Goal: Task Accomplishment & Management: Complete application form

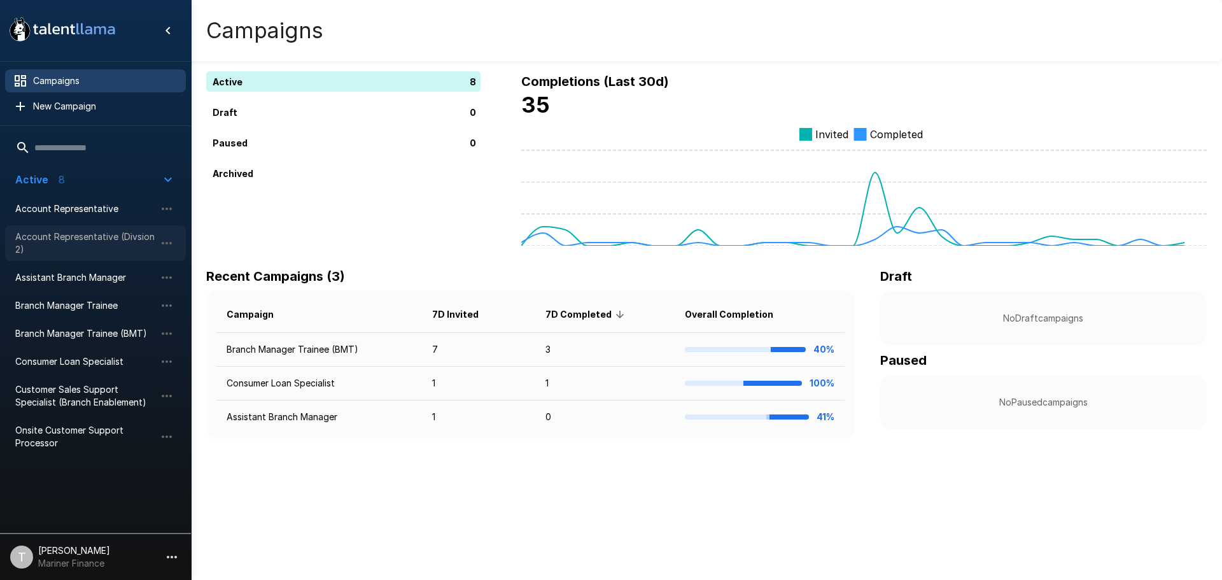
click at [63, 234] on span "Account Representative (Divsion 2)" at bounding box center [85, 242] width 140 height 25
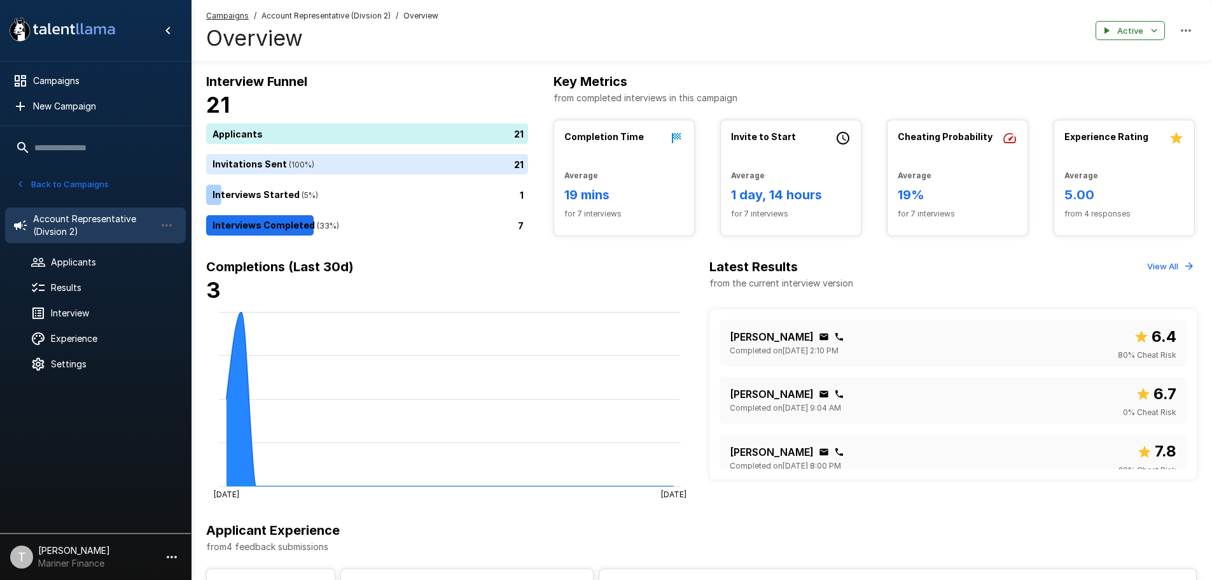
click at [1194, 30] on button "button" at bounding box center [1186, 31] width 22 height 22
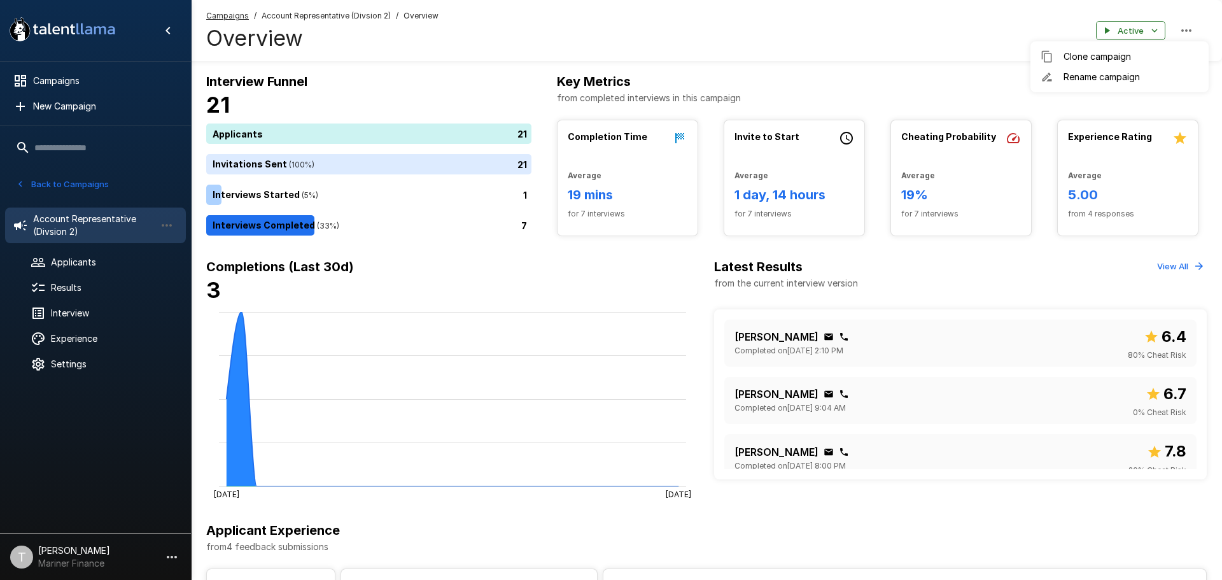
click at [1194, 30] on div at bounding box center [611, 290] width 1222 height 580
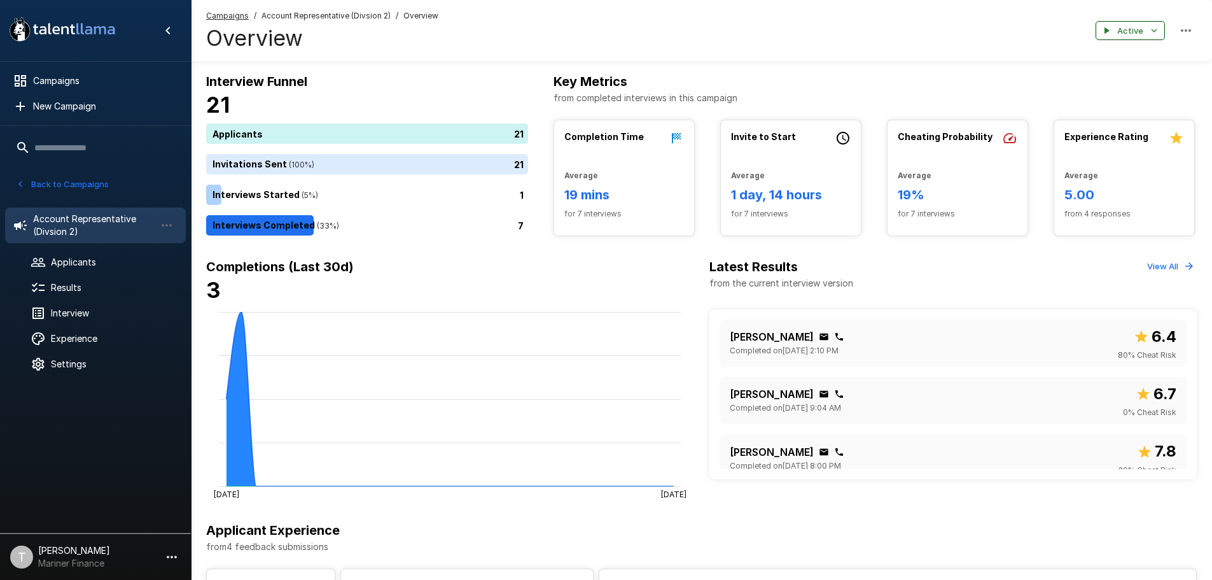
click at [1160, 28] on button "Active" at bounding box center [1130, 31] width 69 height 20
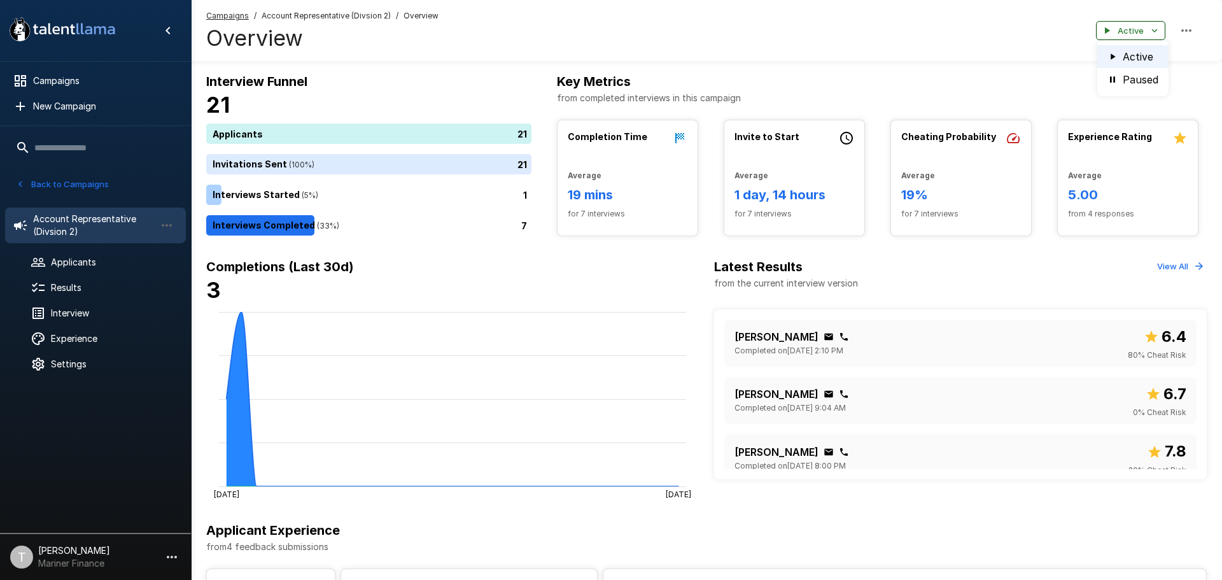
click at [1160, 28] on div at bounding box center [611, 290] width 1222 height 580
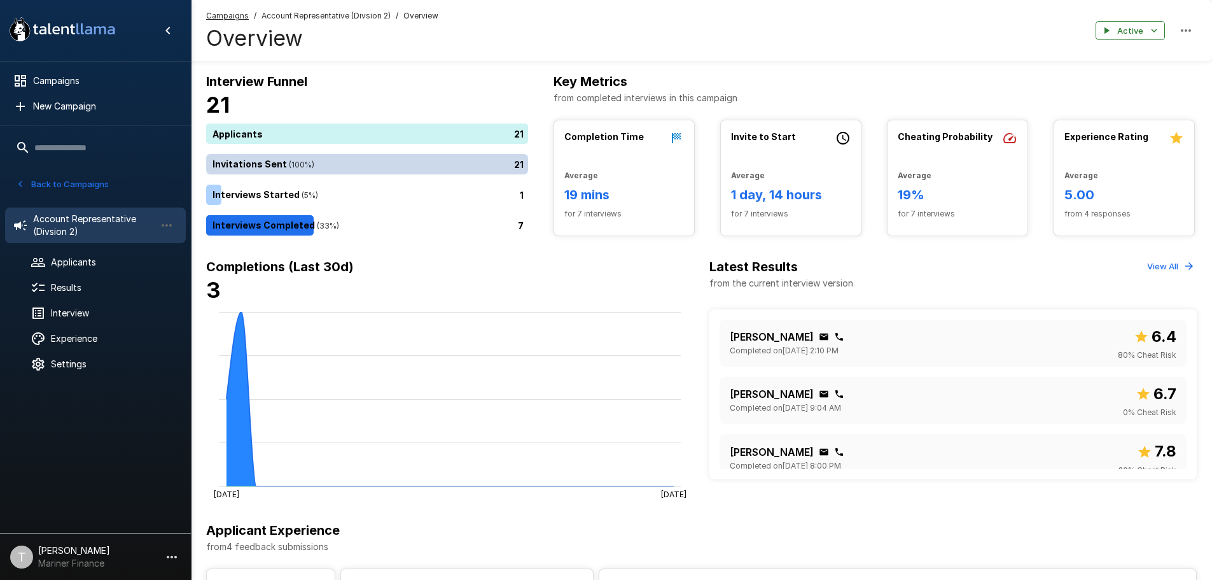
click at [390, 164] on div "21" at bounding box center [369, 164] width 327 height 20
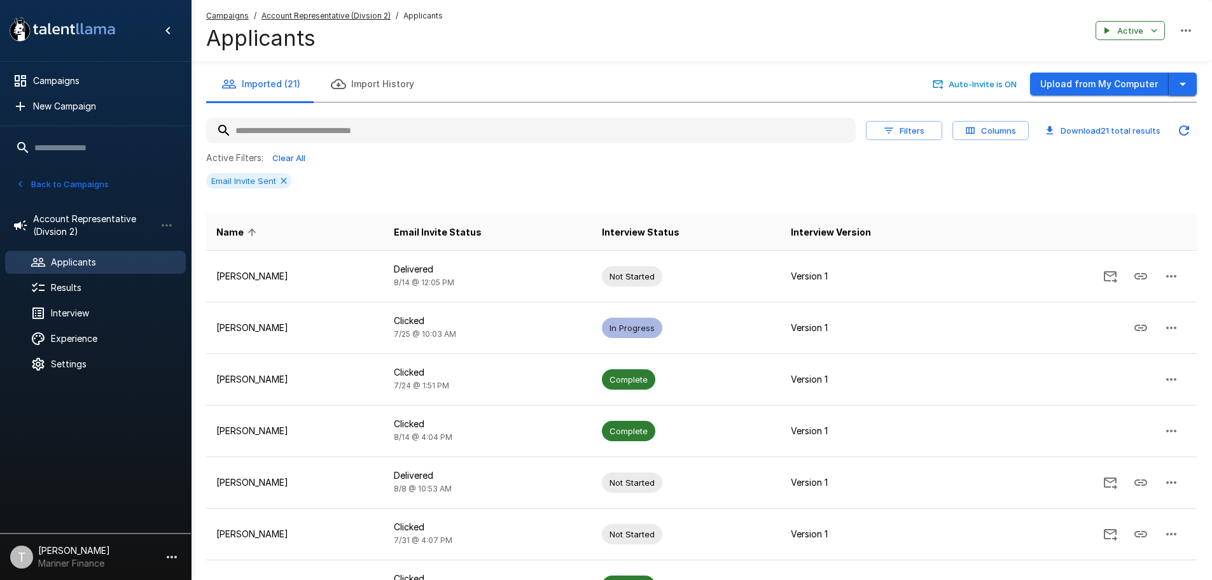
click at [1182, 81] on icon "button" at bounding box center [1182, 83] width 15 height 15
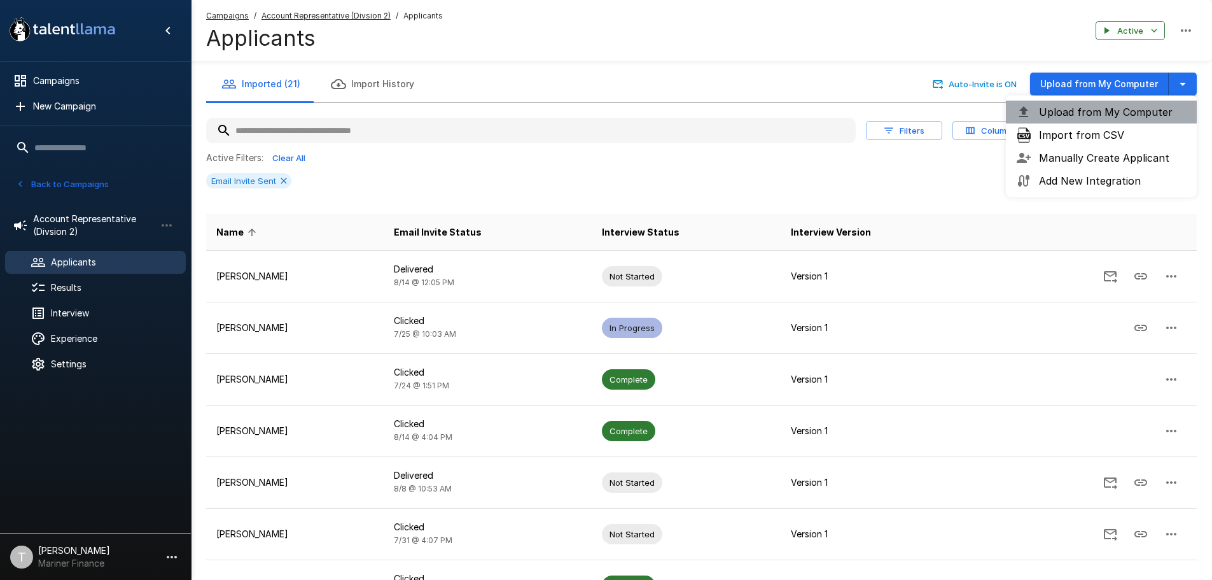
click at [1085, 109] on span "Upload from My Computer" at bounding box center [1113, 111] width 148 height 15
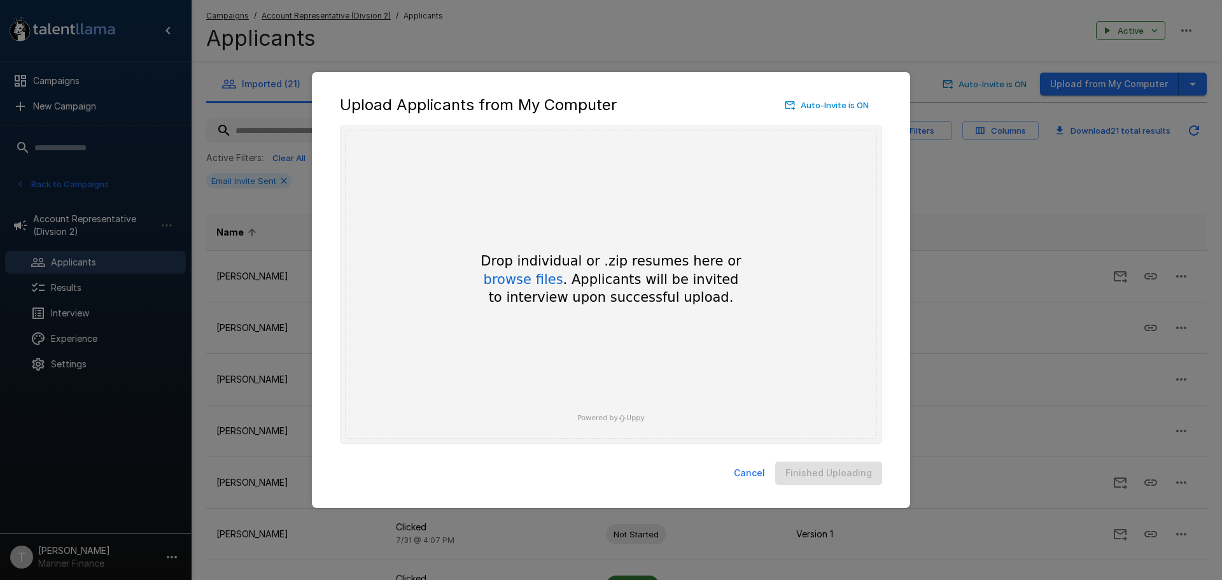
click at [742, 468] on button "Cancel" at bounding box center [749, 473] width 41 height 24
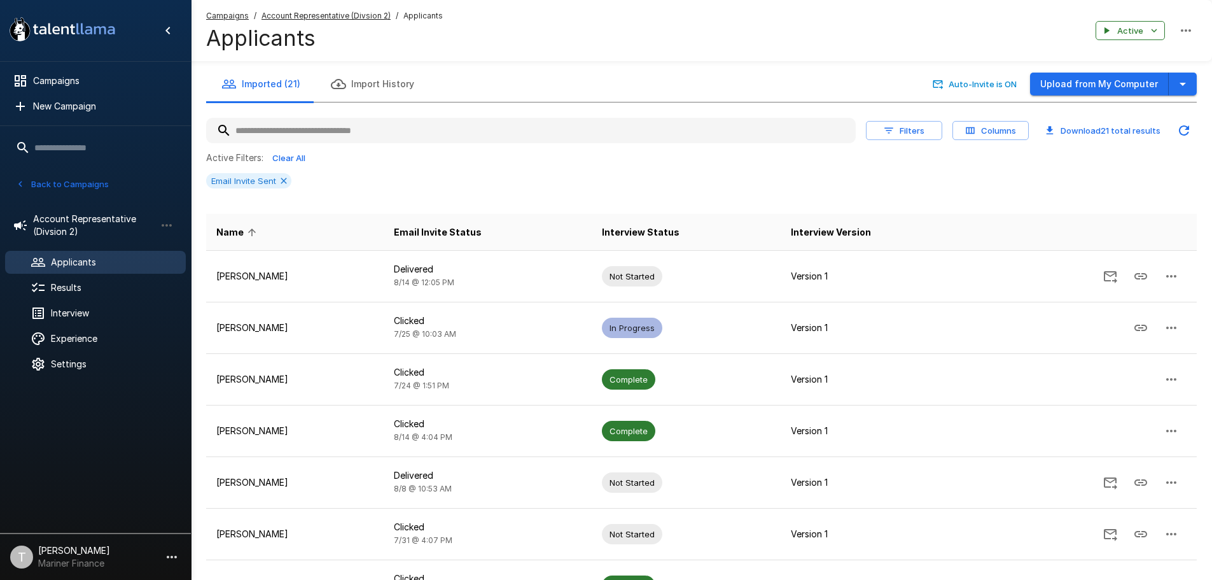
click at [1199, 83] on div "Imported (21) Import History Auto-Invite is ON Upload from My Computer Filters …" at bounding box center [701, 437] width 1021 height 743
click at [1189, 86] on icon "button" at bounding box center [1182, 83] width 15 height 15
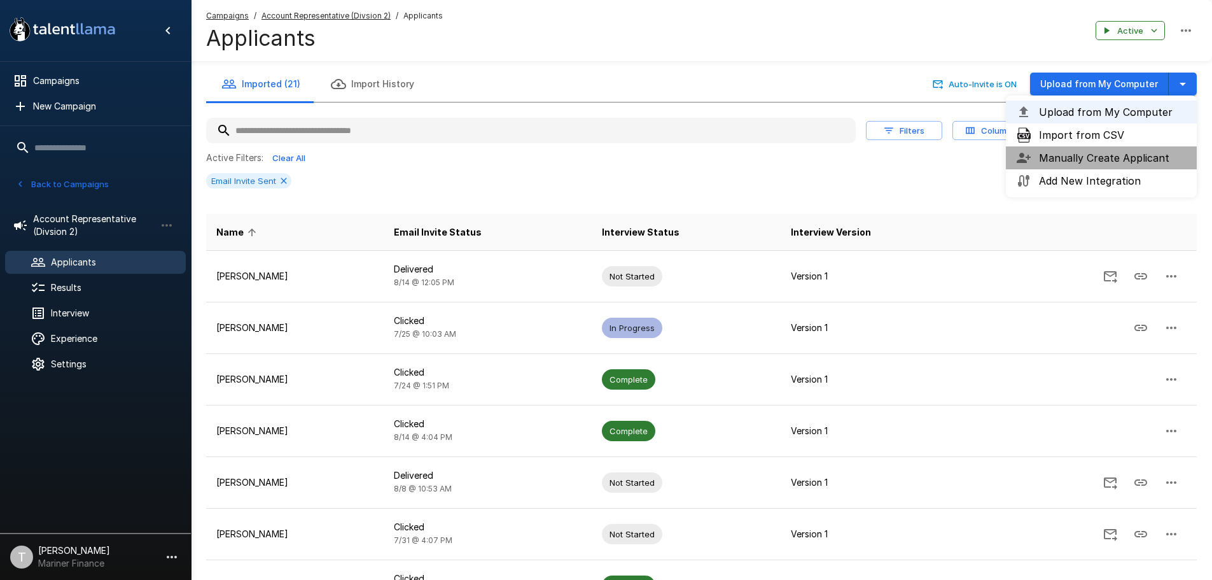
click at [1066, 161] on span "Manually Create Applicant" at bounding box center [1113, 157] width 148 height 15
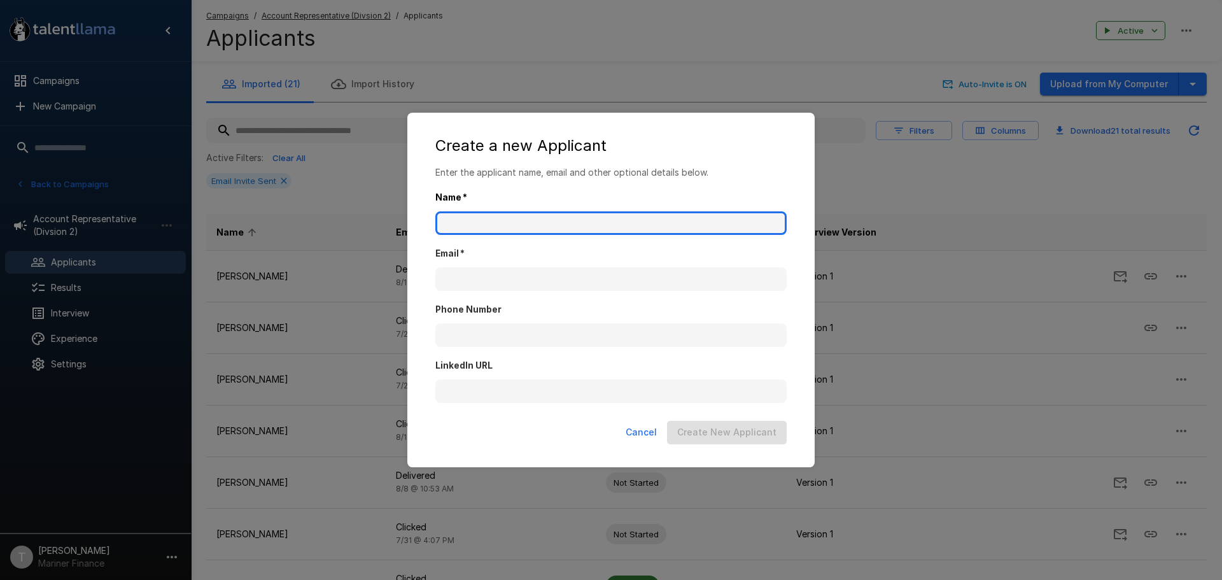
click at [516, 225] on input "Name   *" at bounding box center [610, 223] width 351 height 24
click at [516, 225] on input "****" at bounding box center [610, 223] width 351 height 24
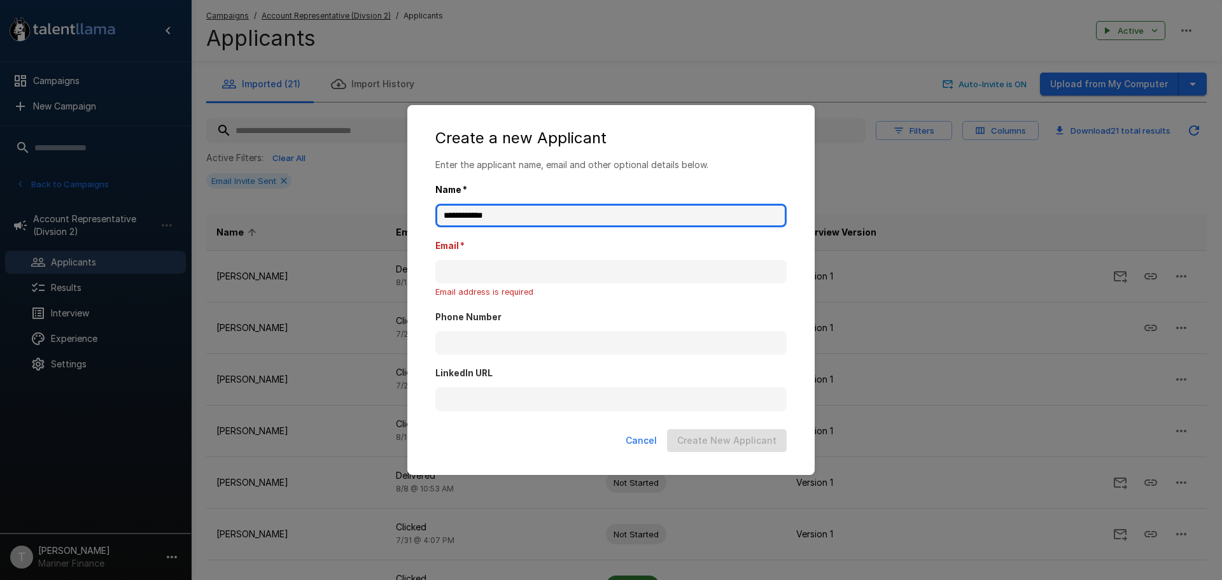
type input "**********"
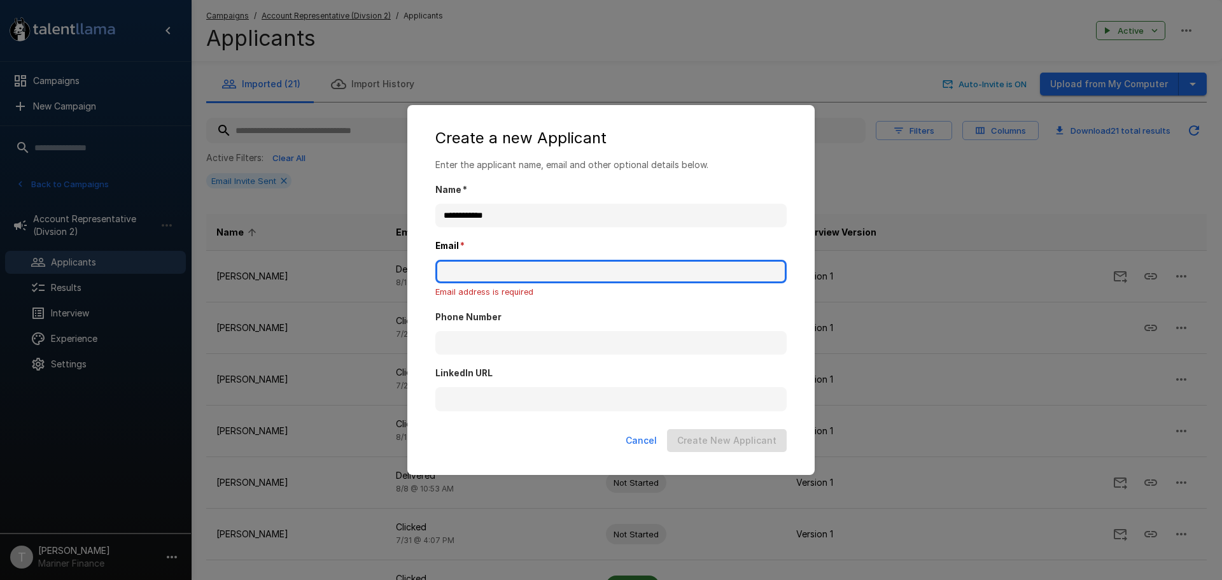
click at [503, 271] on input "Email   *" at bounding box center [610, 272] width 351 height 24
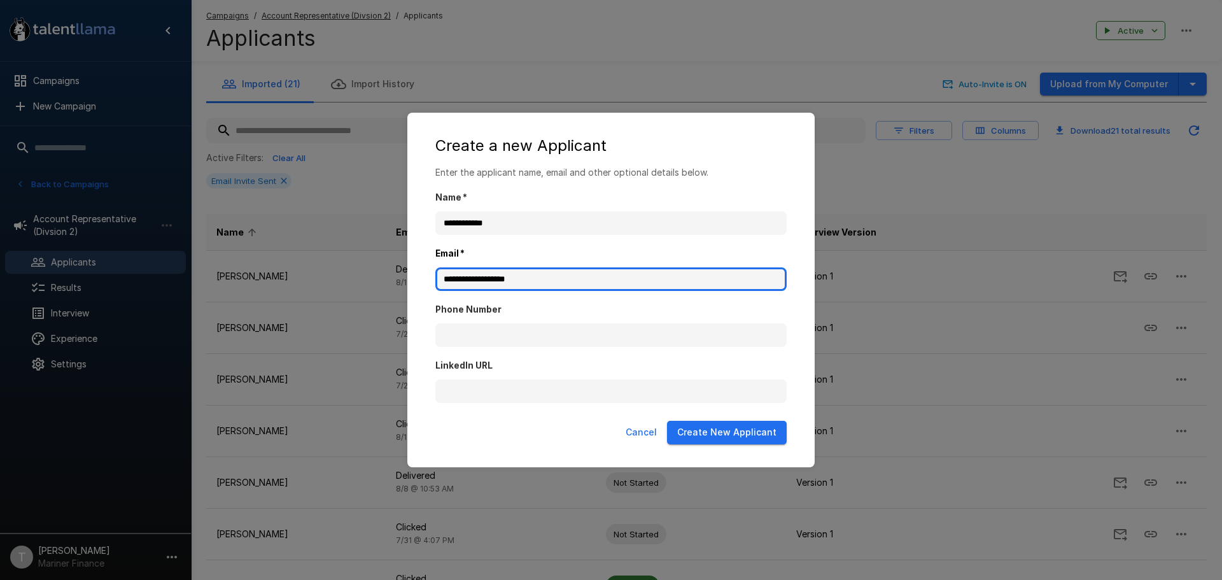
type input "**********"
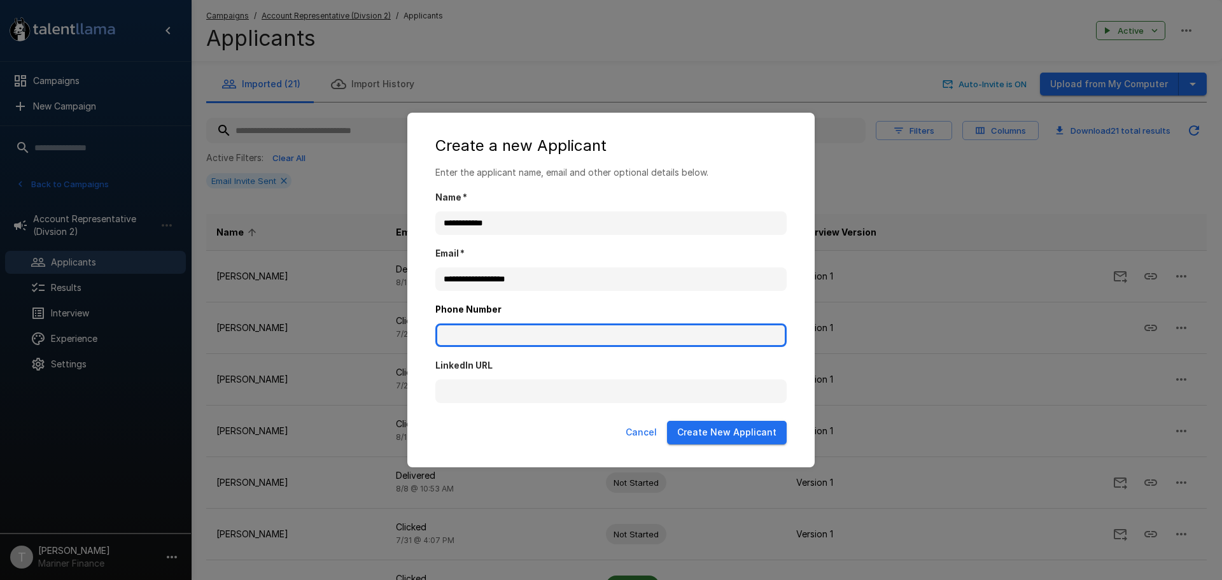
click at [459, 342] on input "Phone Number" at bounding box center [610, 335] width 351 height 24
type input "**********"
click at [727, 432] on button "Create New Applicant" at bounding box center [727, 433] width 120 height 24
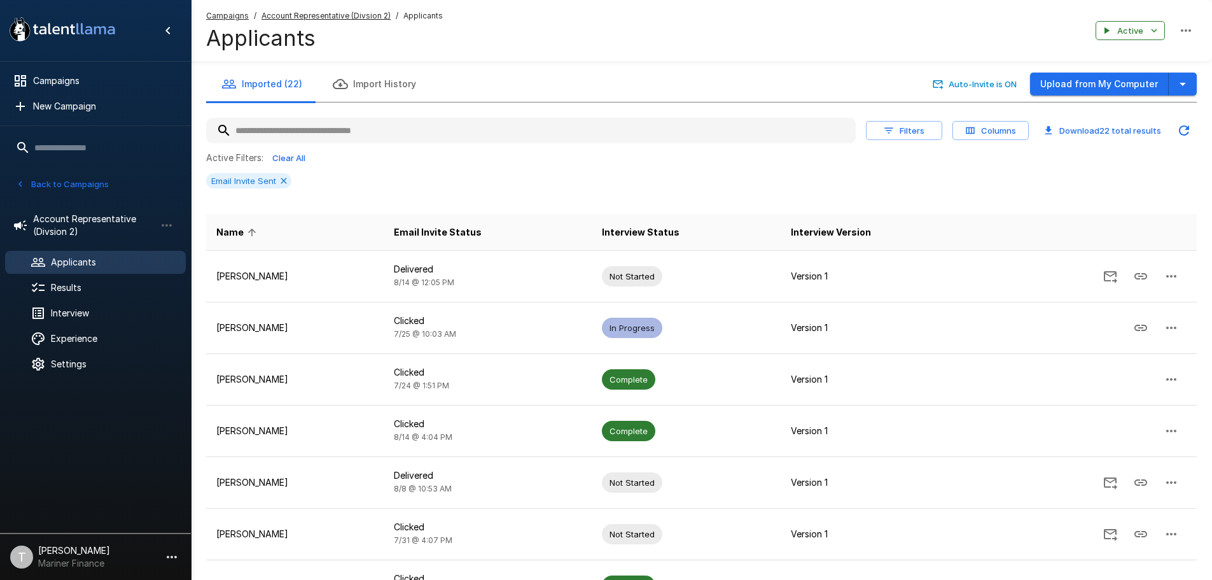
click at [384, 131] on input "text" at bounding box center [531, 130] width 650 height 23
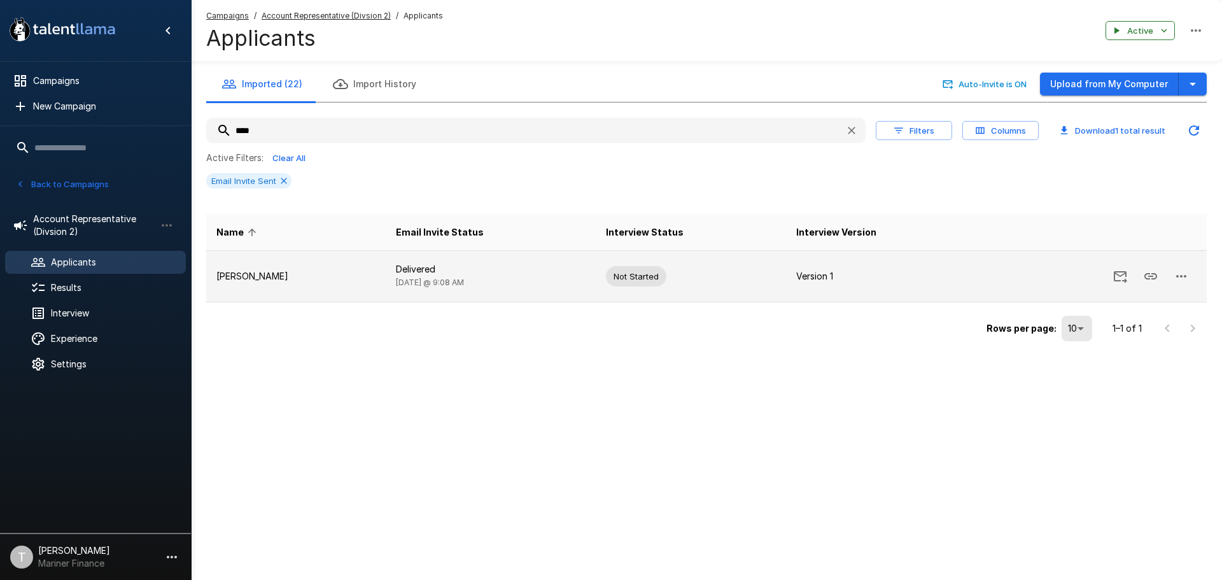
type input "****"
click at [1176, 274] on icon "button" at bounding box center [1180, 276] width 15 height 15
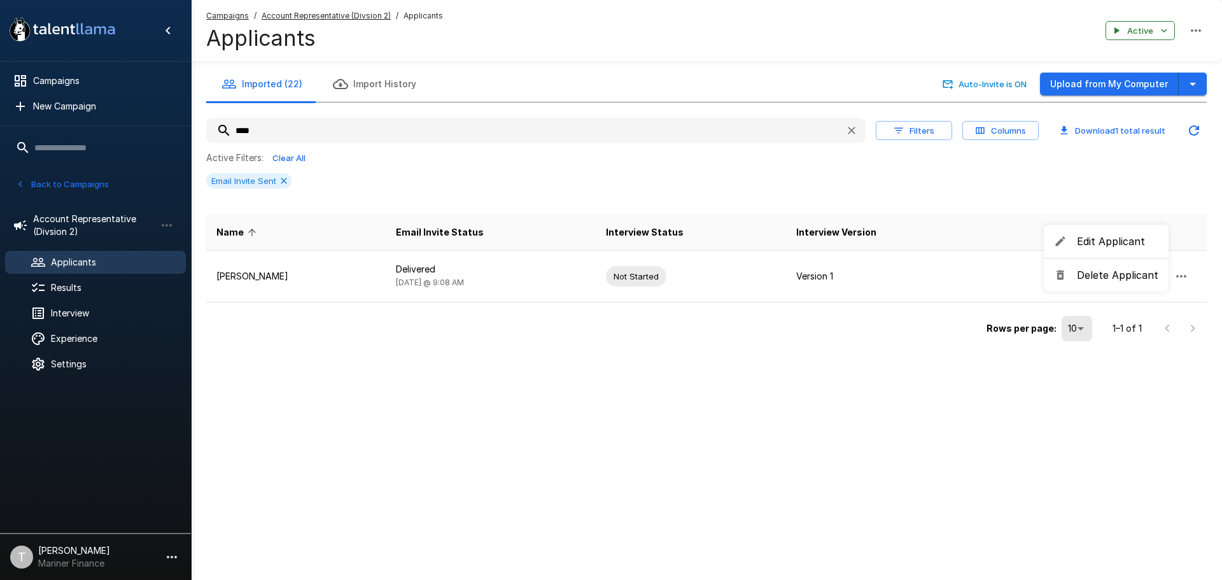
click at [752, 387] on div at bounding box center [611, 290] width 1222 height 580
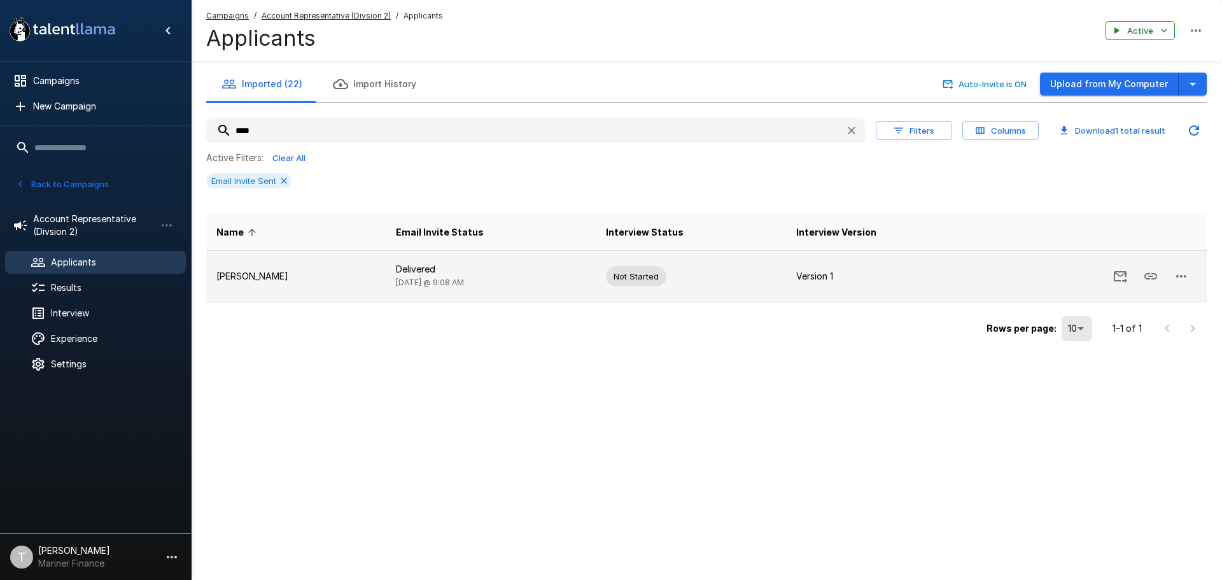
click at [1178, 274] on icon "button" at bounding box center [1180, 276] width 15 height 15
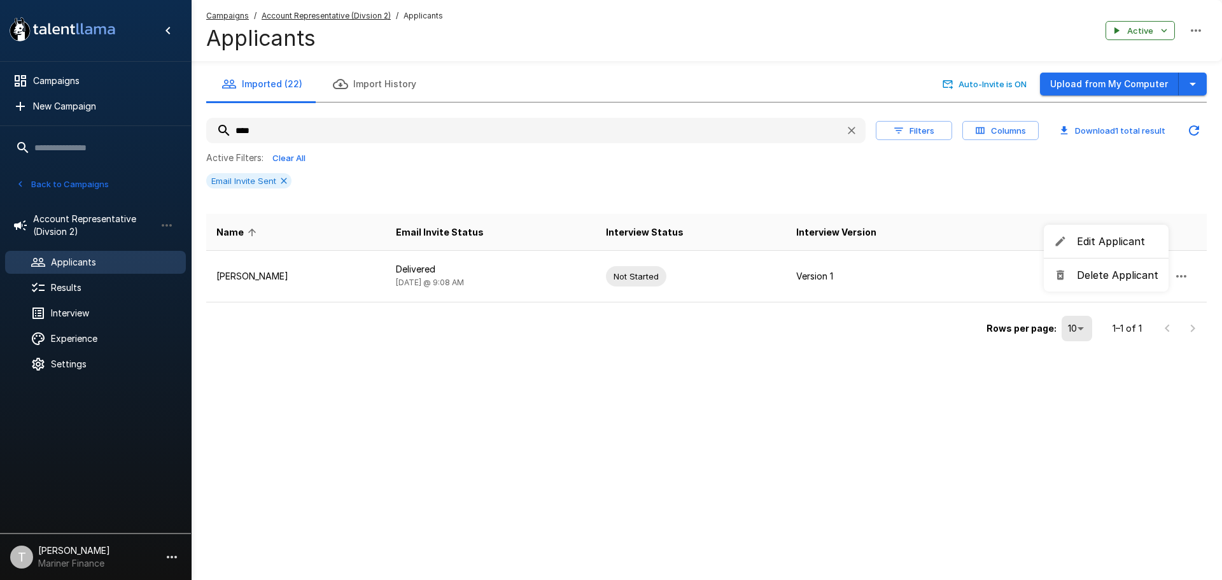
click at [1100, 241] on span "Edit Applicant" at bounding box center [1117, 241] width 81 height 15
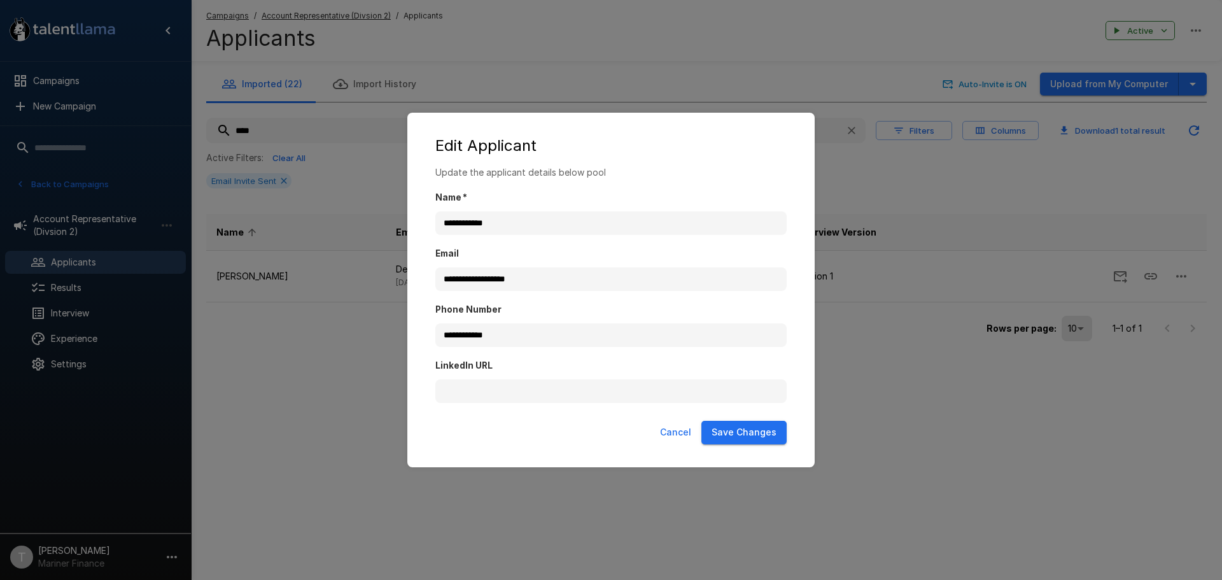
click at [683, 433] on button "Cancel" at bounding box center [675, 433] width 41 height 24
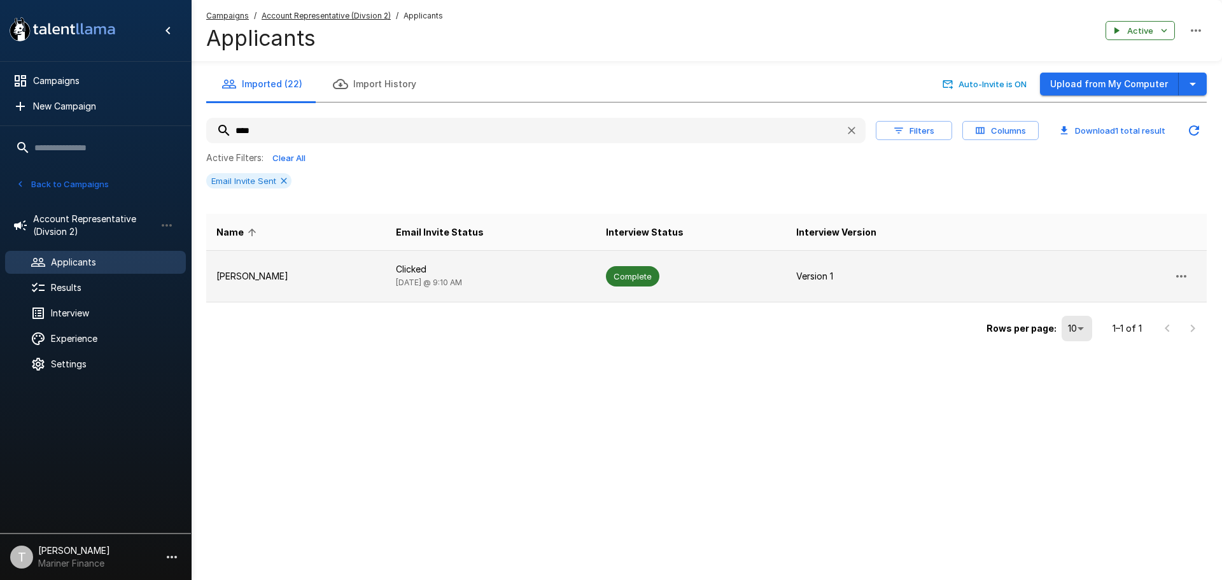
click at [269, 276] on p "[PERSON_NAME]" at bounding box center [295, 276] width 159 height 13
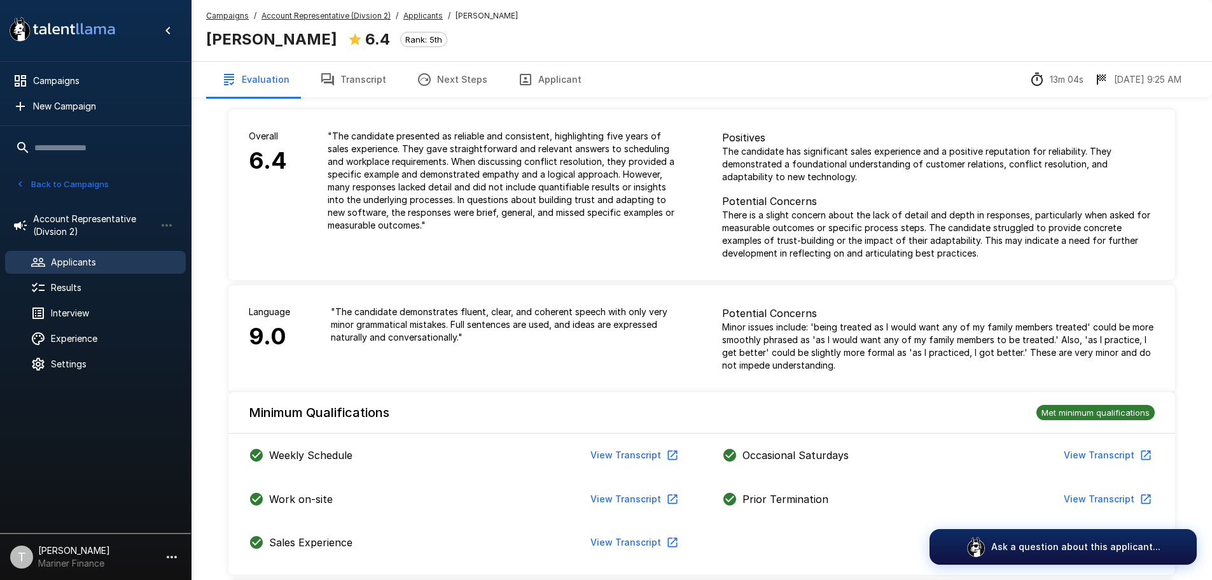
click at [363, 73] on button "Transcript" at bounding box center [353, 80] width 97 height 36
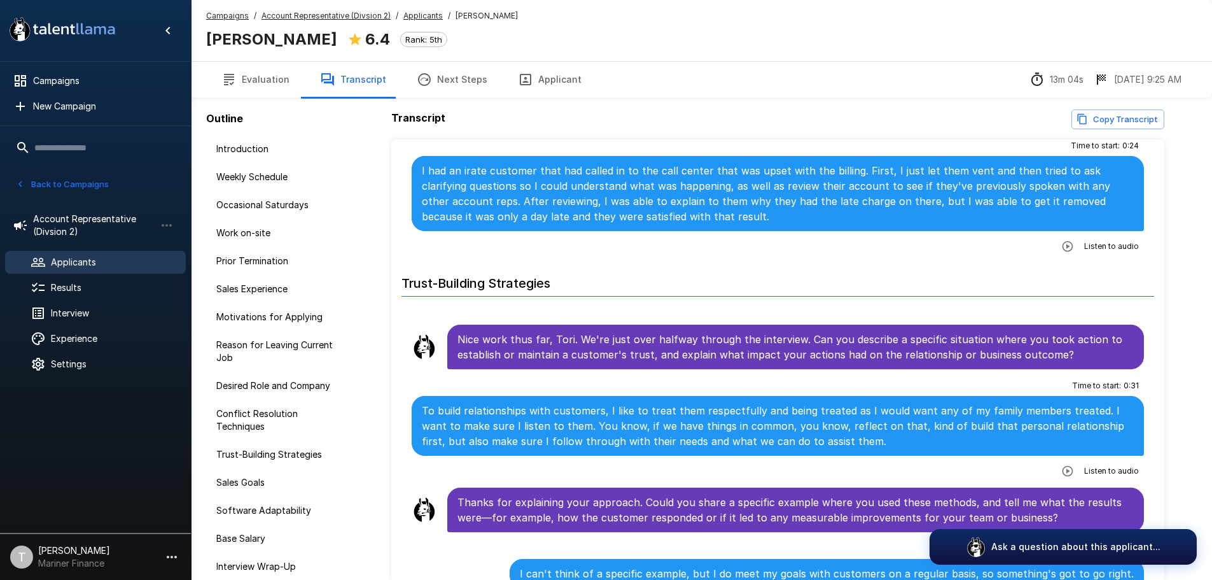
scroll to position [2036, 0]
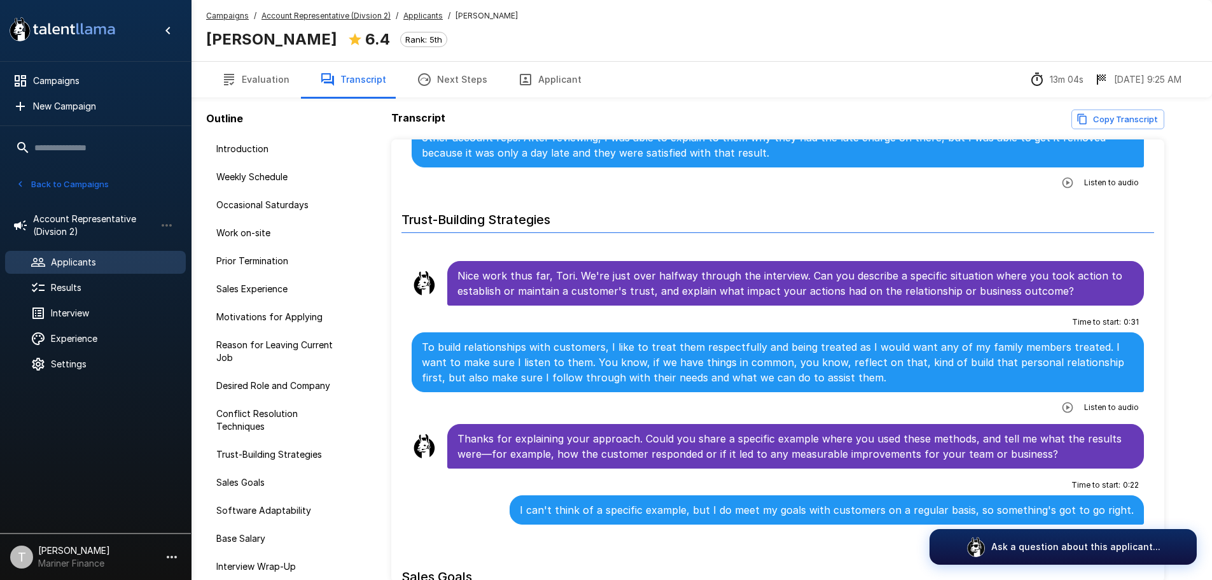
click at [1046, 169] on div "Time to start : 0 : 24 I had an irate customer that had called in to the call c…" at bounding box center [778, 132] width 733 height 121
click at [1061, 176] on icon "button" at bounding box center [1067, 182] width 13 height 13
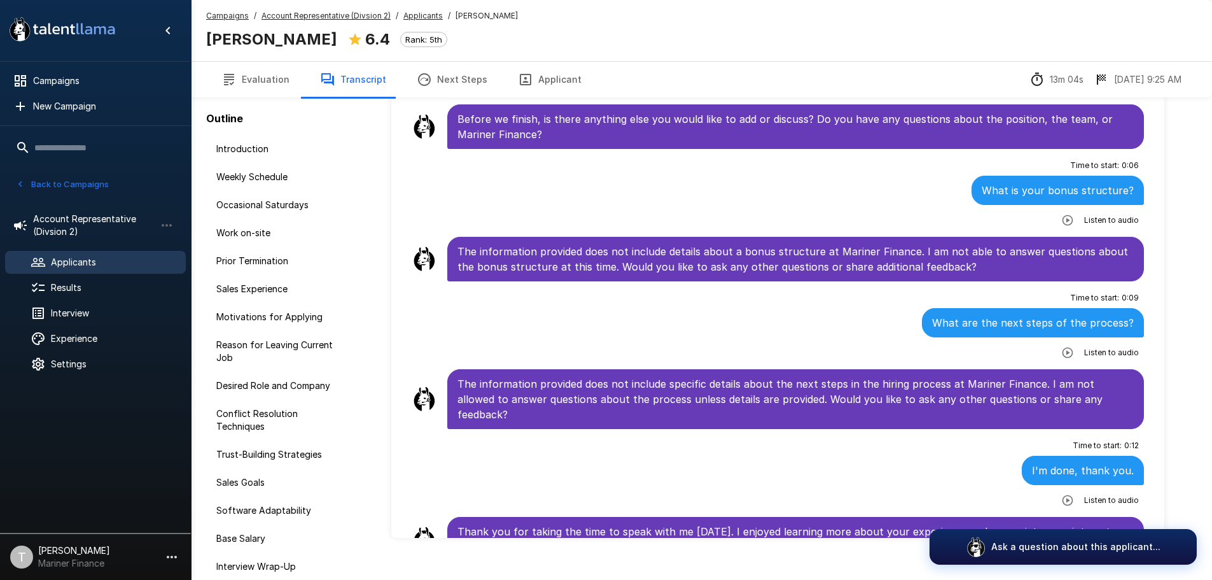
scroll to position [63, 0]
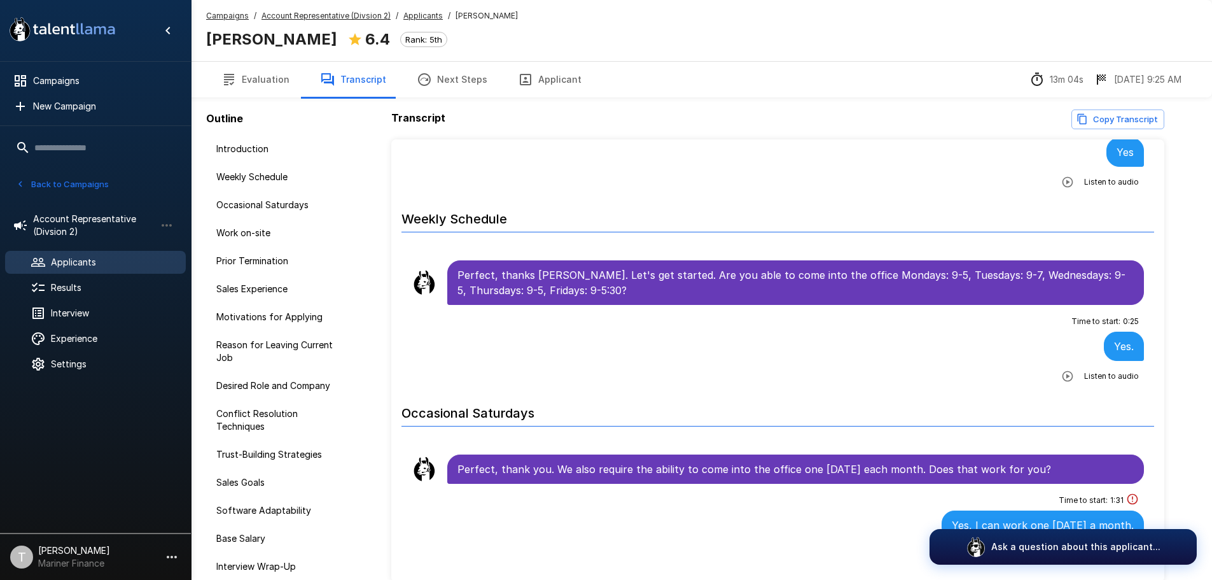
scroll to position [191, 0]
